Goal: Task Accomplishment & Management: Use online tool/utility

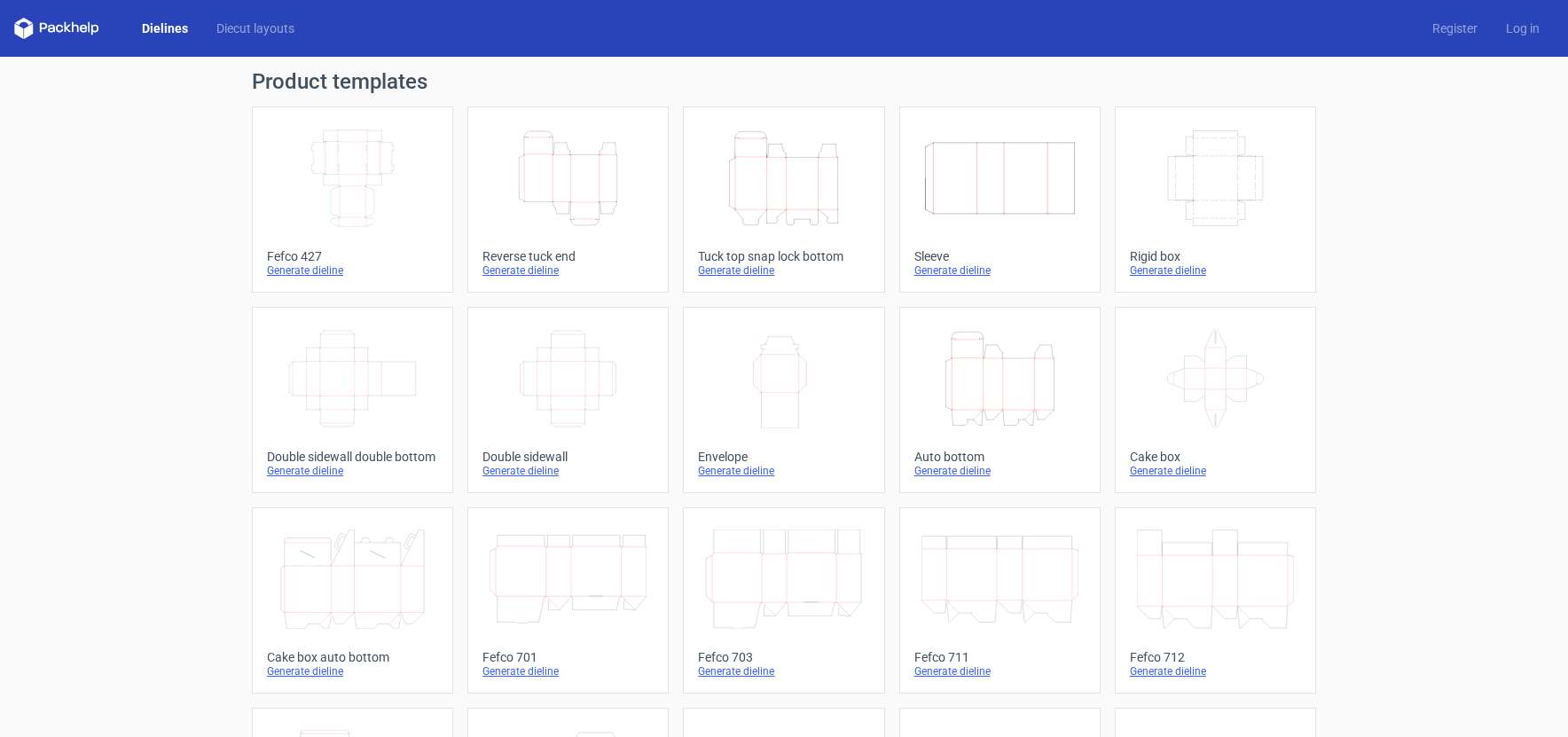
click at [577, 174] on icon "Height Depth Width" at bounding box center [568, 178] width 157 height 99
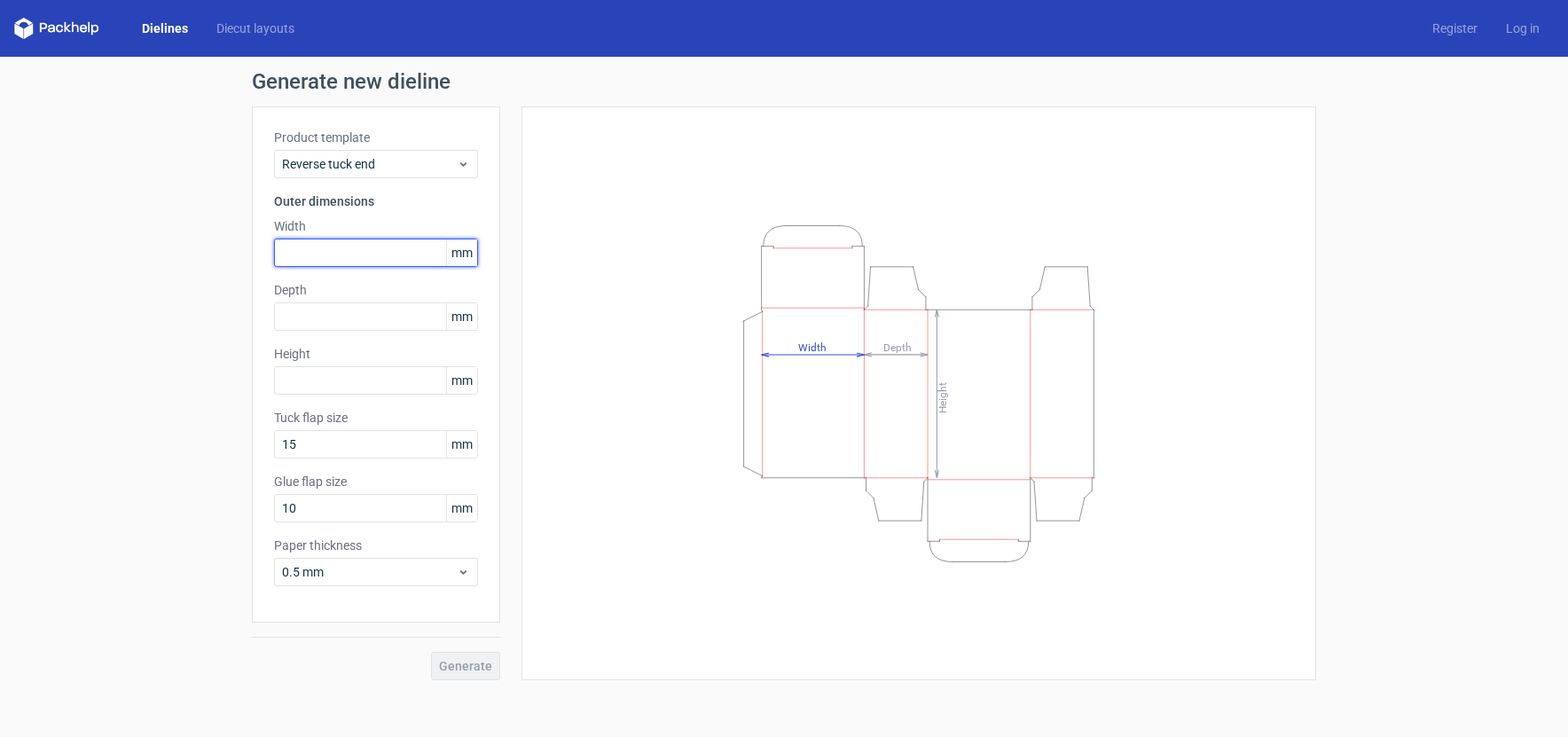
click at [342, 252] on input "text" at bounding box center [376, 253] width 204 height 28
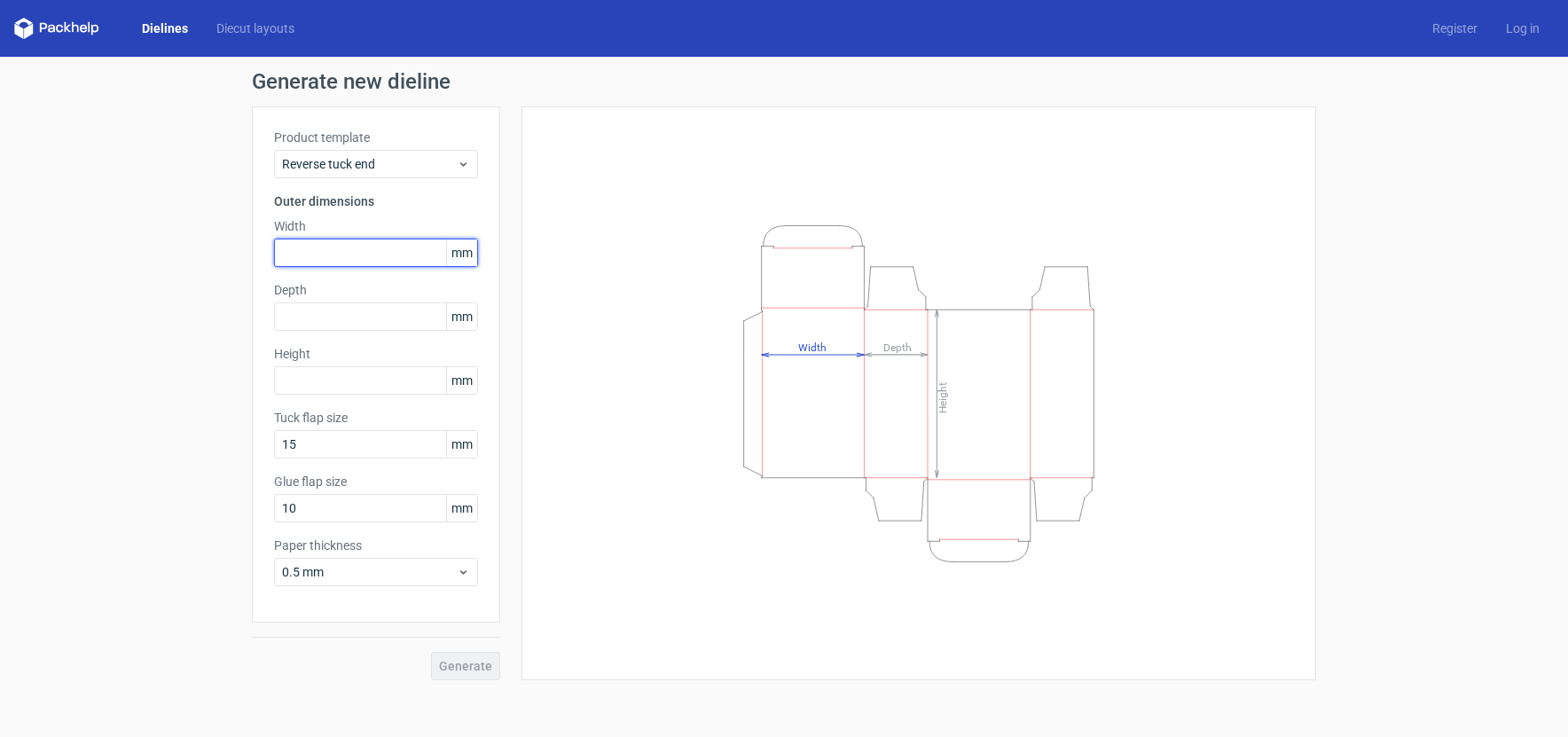
click at [342, 252] on input "text" at bounding box center [376, 253] width 204 height 28
type input "60"
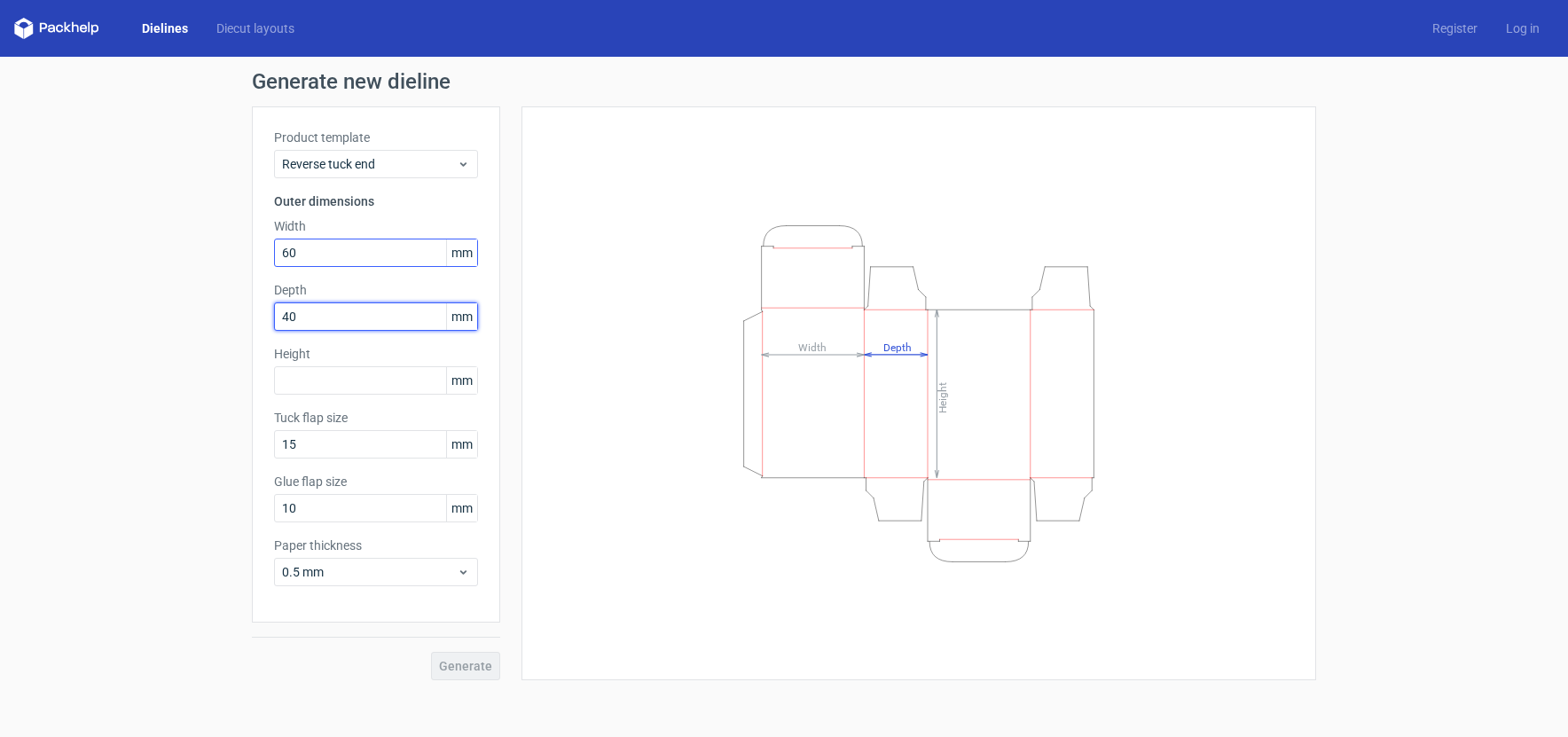
type input "40"
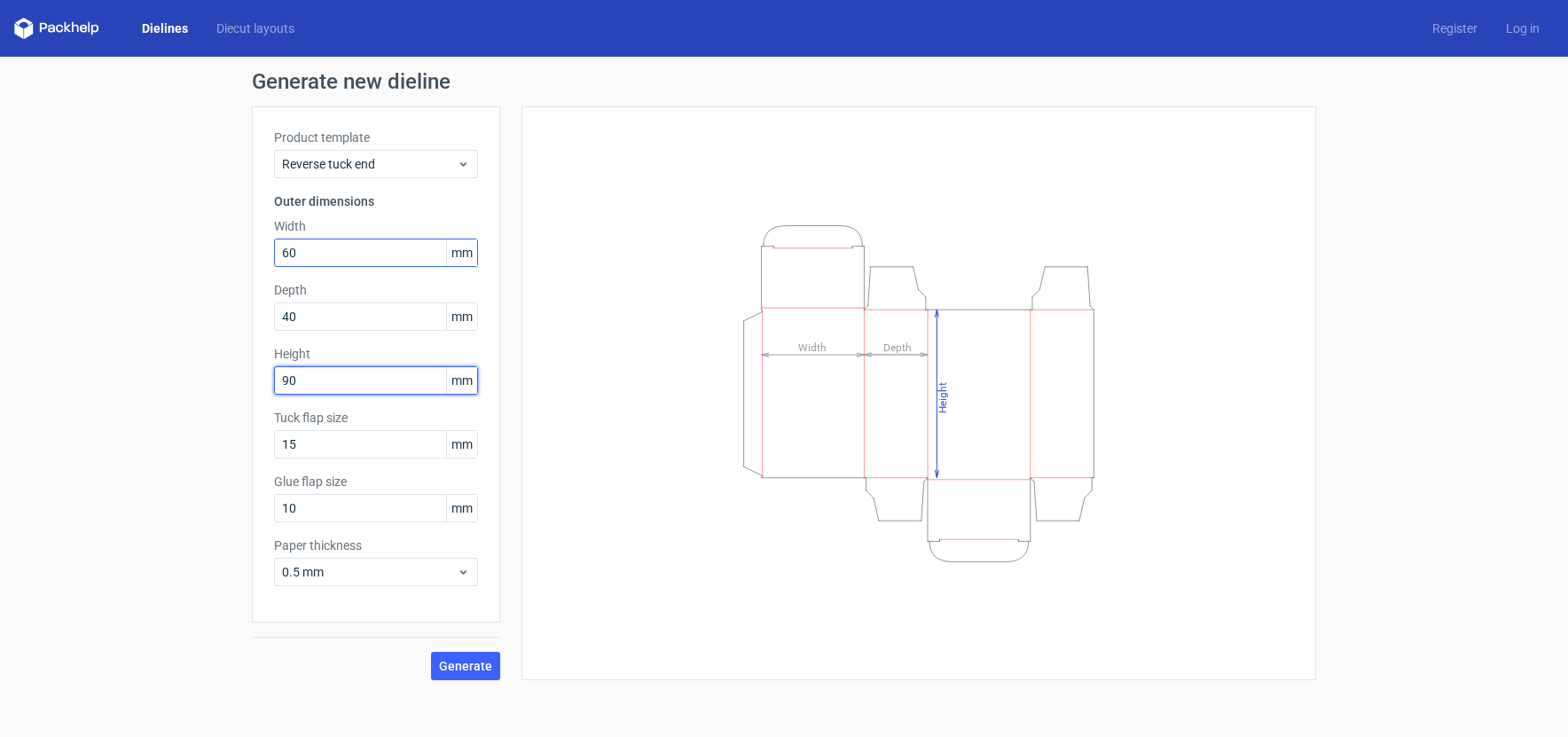
type input "90"
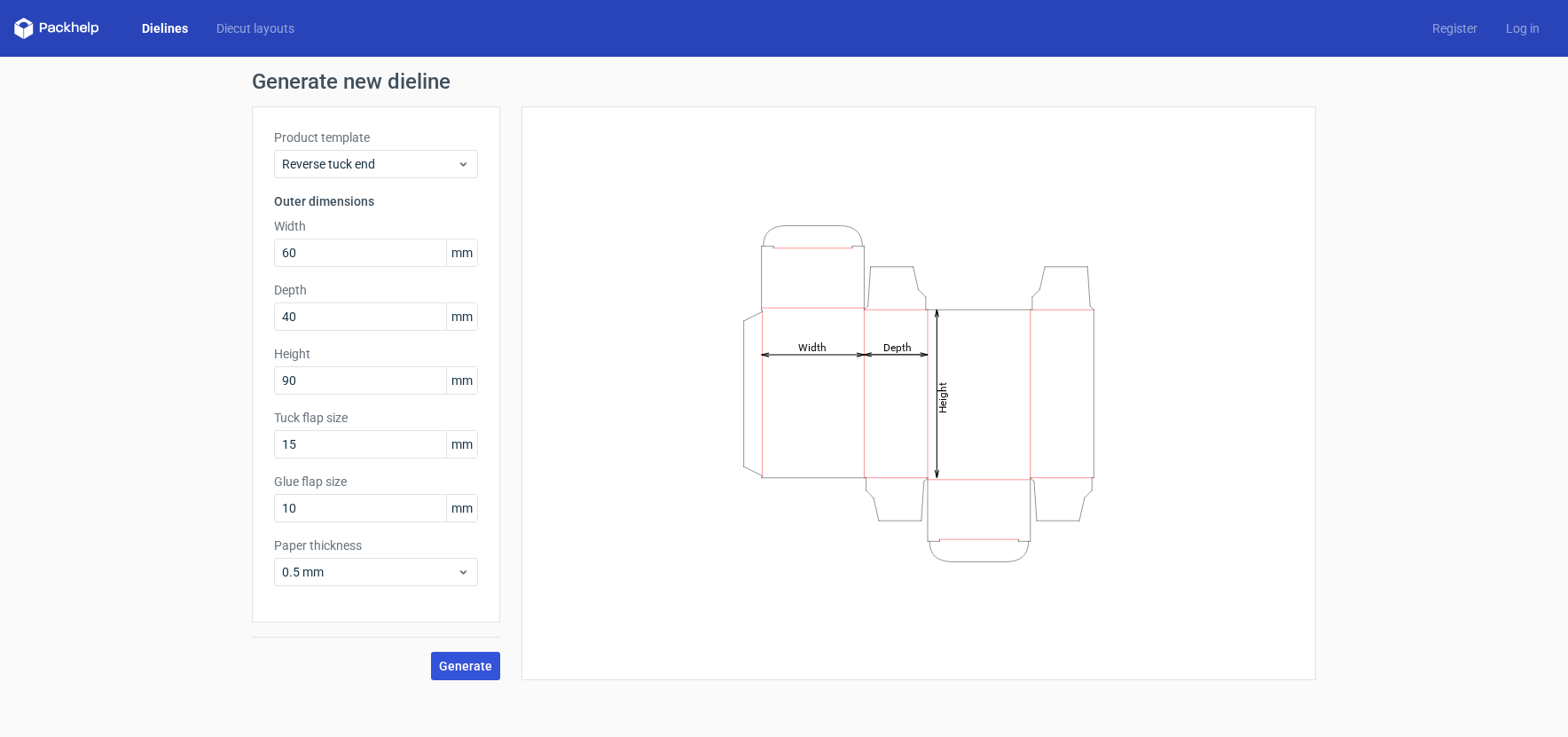
click at [464, 669] on span "Generate" at bounding box center [465, 667] width 53 height 13
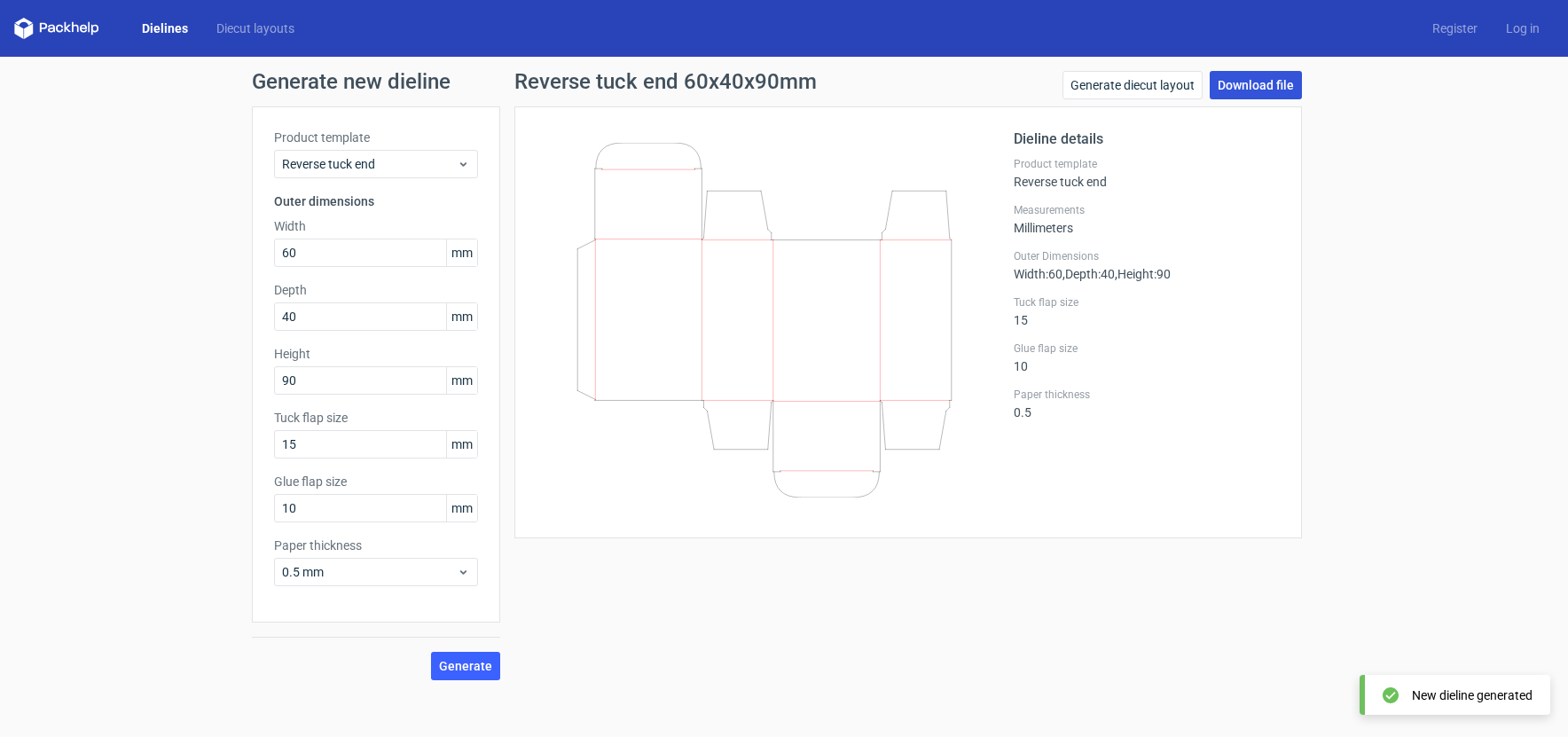
click at [1247, 76] on link "Download file" at bounding box center [1256, 84] width 93 height 28
